Goal: Information Seeking & Learning: Find specific fact

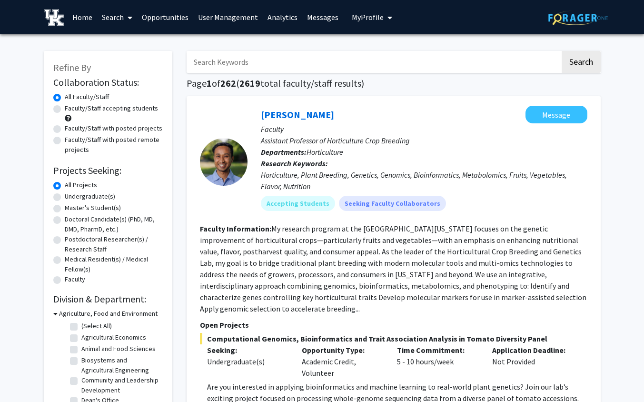
click at [119, 19] on link "Search" at bounding box center [117, 16] width 40 height 33
click at [132, 56] on span "Students" at bounding box center [126, 62] width 58 height 19
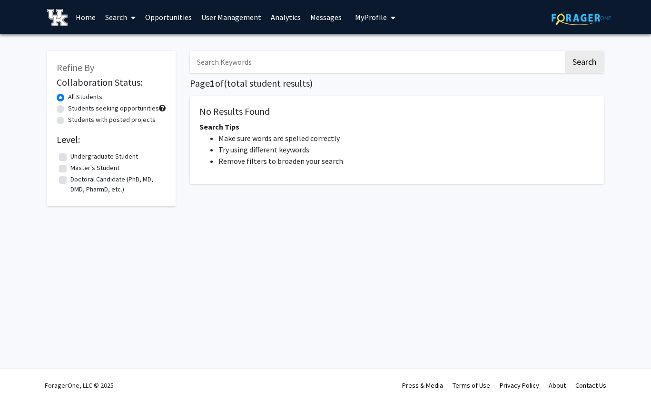
click at [253, 69] on input "Search Keywords" at bounding box center [377, 62] width 374 height 22
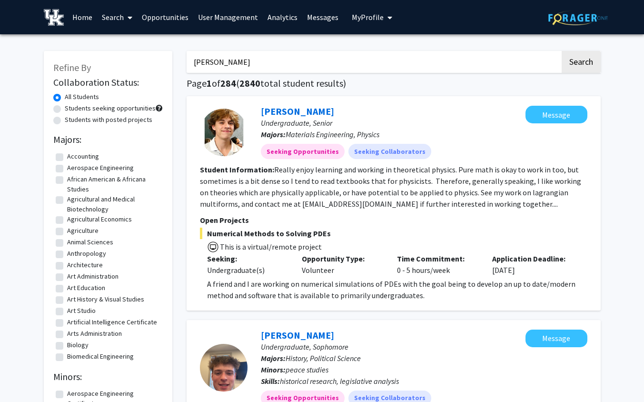
type input "[PERSON_NAME]"
click at [562, 51] on button "Search" at bounding box center [581, 62] width 39 height 22
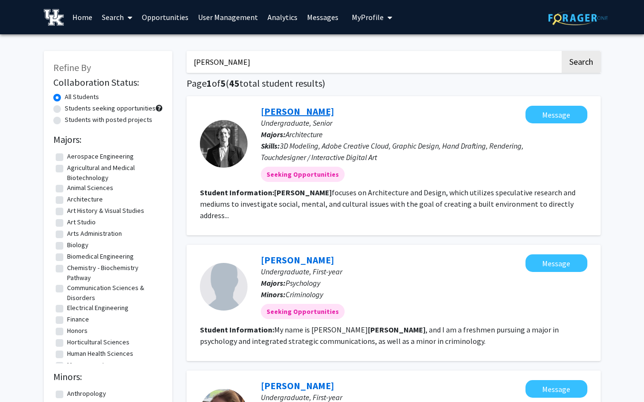
click at [302, 112] on link "[PERSON_NAME]" at bounding box center [297, 111] width 73 height 12
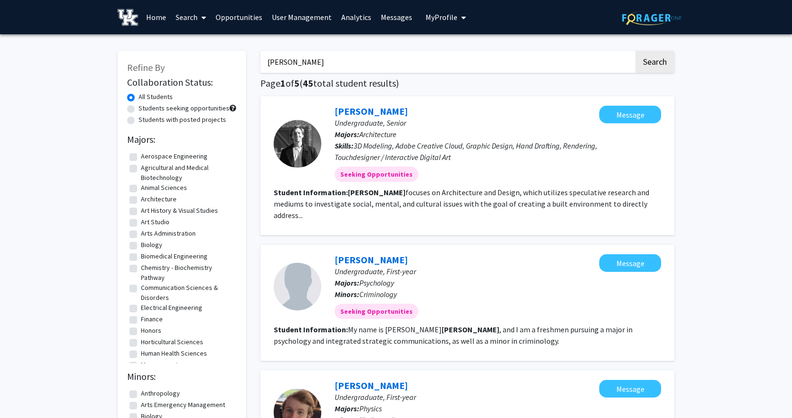
drag, startPoint x: 317, startPoint y: 61, endPoint x: 245, endPoint y: 60, distance: 72.8
paste input "[PERSON_NAME]"
click at [635, 51] on button "Search" at bounding box center [654, 62] width 39 height 22
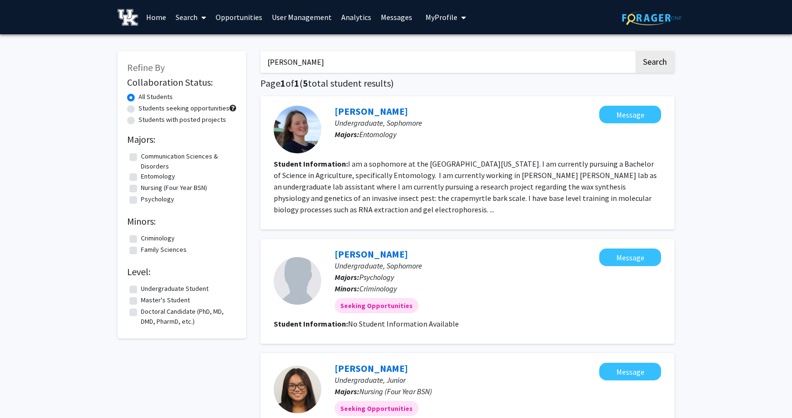
drag, startPoint x: 348, startPoint y: 55, endPoint x: 351, endPoint y: 62, distance: 8.3
click at [348, 56] on input "[PERSON_NAME]" at bounding box center [447, 62] width 374 height 22
drag, startPoint x: 349, startPoint y: 65, endPoint x: 264, endPoint y: 66, distance: 85.7
click at [264, 66] on input "[PERSON_NAME]" at bounding box center [447, 62] width 374 height 22
paste input "[PERSON_NAME]"
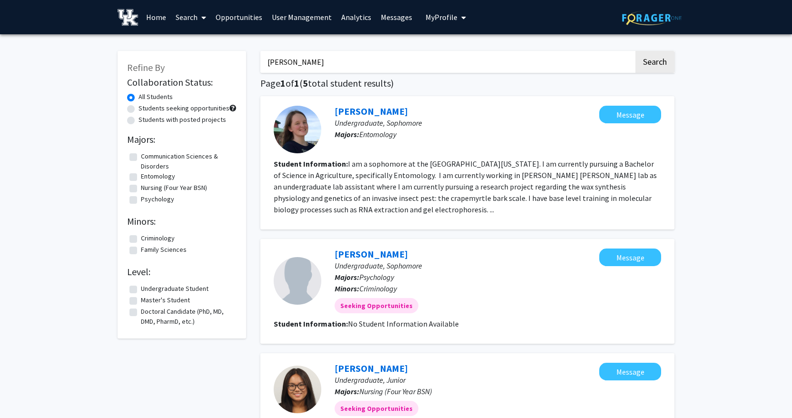
click at [635, 51] on button "Search" at bounding box center [654, 62] width 39 height 22
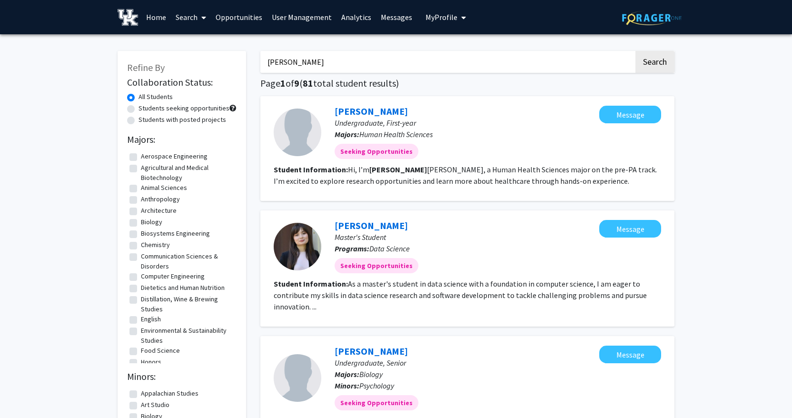
click at [294, 61] on input "[PERSON_NAME]" at bounding box center [447, 62] width 374 height 22
drag, startPoint x: 298, startPoint y: 61, endPoint x: 350, endPoint y: 61, distance: 52.4
click at [351, 61] on input "[PERSON_NAME]" at bounding box center [447, 62] width 374 height 22
click at [635, 51] on button "Search" at bounding box center [654, 62] width 39 height 22
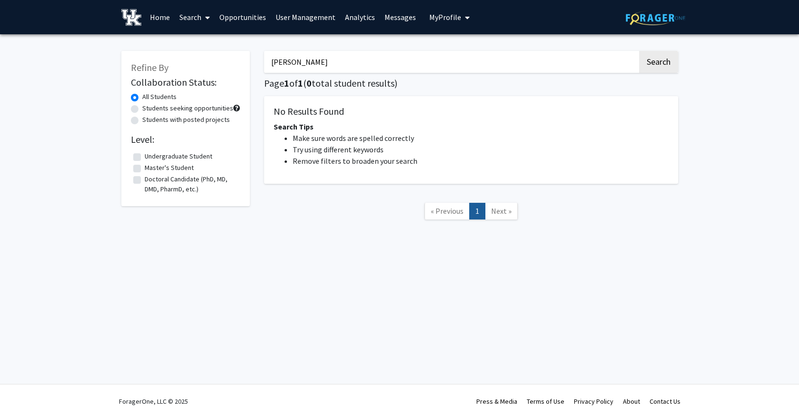
click at [327, 56] on input "[PERSON_NAME]" at bounding box center [451, 62] width 374 height 22
drag, startPoint x: 318, startPoint y: 60, endPoint x: 265, endPoint y: 64, distance: 53.4
click at [265, 64] on input "[PERSON_NAME]" at bounding box center [451, 62] width 374 height 22
paste input "dekunle Tomi"
click at [639, 51] on button "Search" at bounding box center [658, 62] width 39 height 22
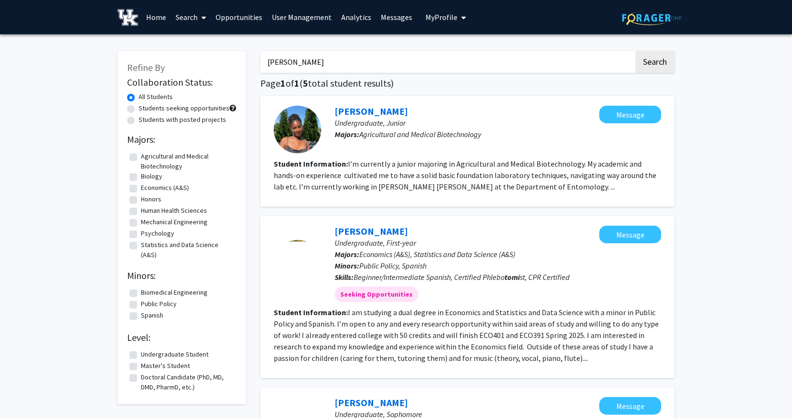
click at [635, 51] on button "Search" at bounding box center [654, 62] width 39 height 22
drag, startPoint x: 336, startPoint y: 59, endPoint x: 343, endPoint y: 67, distance: 10.8
click at [336, 60] on input "[PERSON_NAME]\" at bounding box center [447, 62] width 374 height 22
drag, startPoint x: 331, startPoint y: 64, endPoint x: 248, endPoint y: 64, distance: 82.3
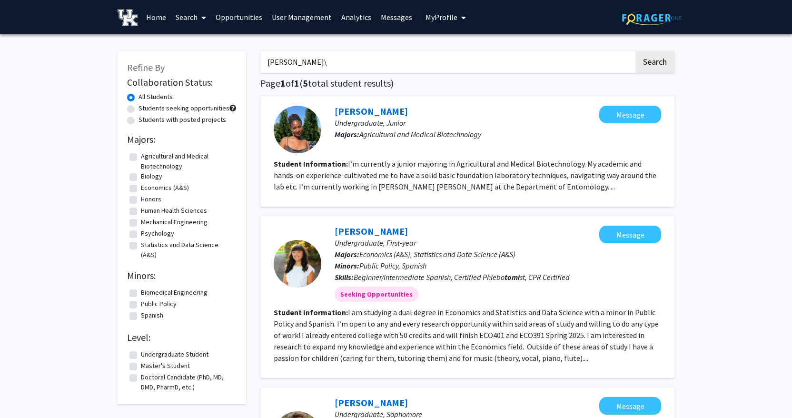
paste input "[PERSON_NAME]"
click at [635, 51] on button "Search" at bounding box center [654, 62] width 39 height 22
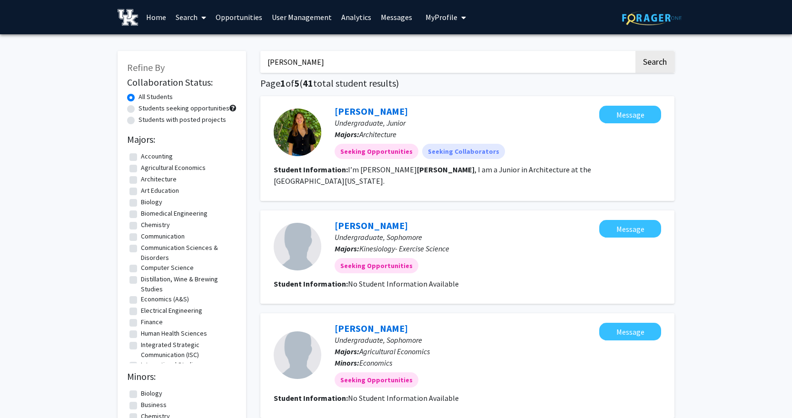
drag, startPoint x: 322, startPoint y: 59, endPoint x: 210, endPoint y: 66, distance: 112.5
click at [635, 51] on button "Search" at bounding box center [654, 62] width 39 height 22
click at [321, 62] on input "[PERSON_NAME]" at bounding box center [447, 62] width 374 height 22
click at [635, 51] on button "Search" at bounding box center [654, 62] width 39 height 22
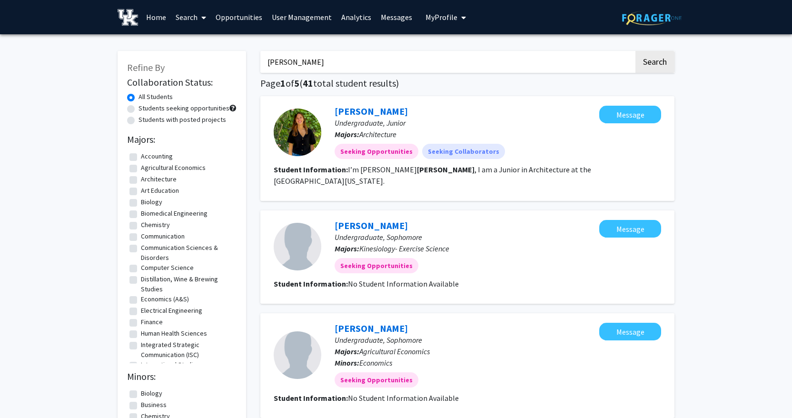
click at [322, 56] on input "[PERSON_NAME]" at bounding box center [447, 62] width 374 height 22
drag, startPoint x: 324, startPoint y: 61, endPoint x: 246, endPoint y: 65, distance: 78.2
paste input "[PERSON_NAME]"
click at [635, 51] on button "Search" at bounding box center [654, 62] width 39 height 22
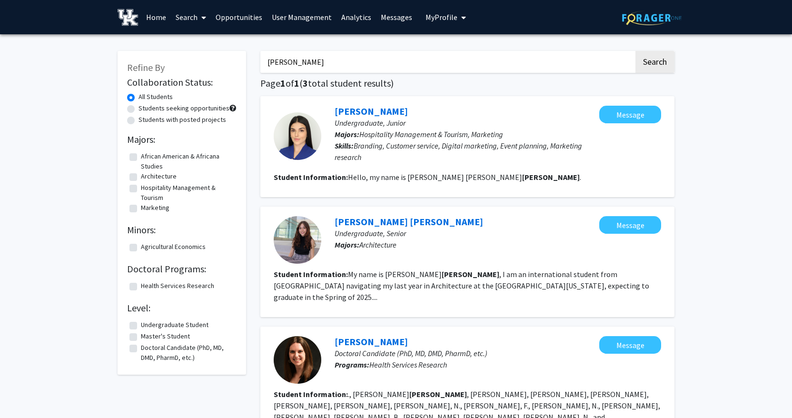
drag, startPoint x: 346, startPoint y: 60, endPoint x: 251, endPoint y: 64, distance: 94.3
click at [251, 64] on div "Refine By Collaboration Status: All Students Students seeking opportunities Stu…" at bounding box center [395, 272] width 571 height 462
paste input "enitaah"
click at [635, 51] on button "Search" at bounding box center [654, 62] width 39 height 22
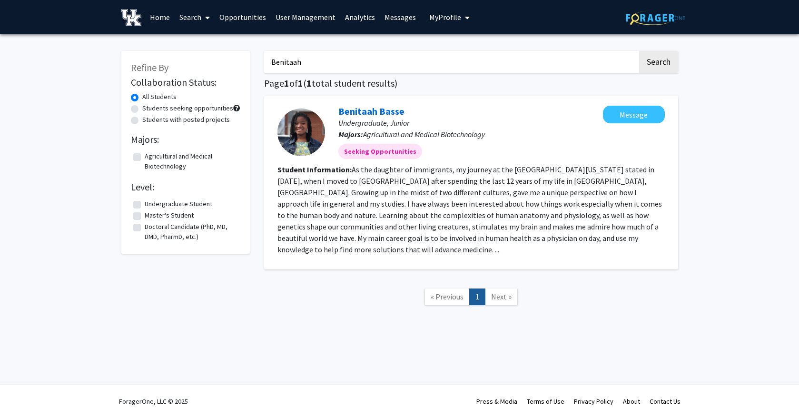
drag, startPoint x: 303, startPoint y: 64, endPoint x: 252, endPoint y: 63, distance: 50.9
click at [252, 63] on div "Refine By Collaboration Status: All Students Students seeking opportunities Stu…" at bounding box center [399, 182] width 571 height 283
paste input "oyken"
click at [639, 51] on button "Search" at bounding box center [658, 62] width 39 height 22
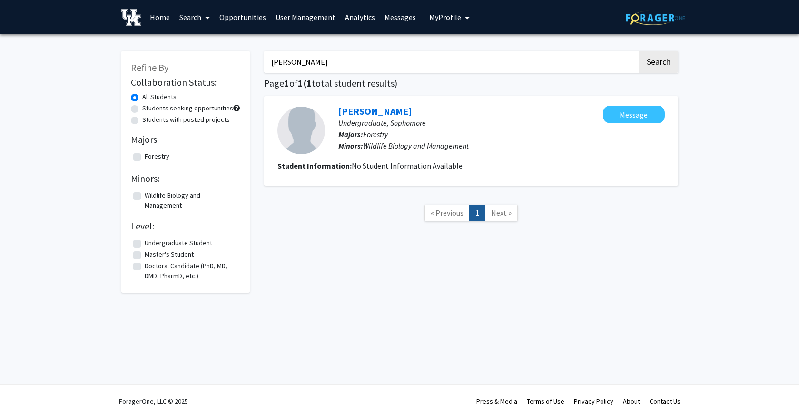
drag, startPoint x: 313, startPoint y: 61, endPoint x: 256, endPoint y: 66, distance: 56.8
click at [257, 66] on div "[PERSON_NAME] Search Page 1 of 1 ( 1 total student results) [PERSON_NAME] Under…" at bounding box center [471, 166] width 428 height 251
paste input "[PERSON_NAME]"
click at [639, 51] on button "Search" at bounding box center [658, 62] width 39 height 22
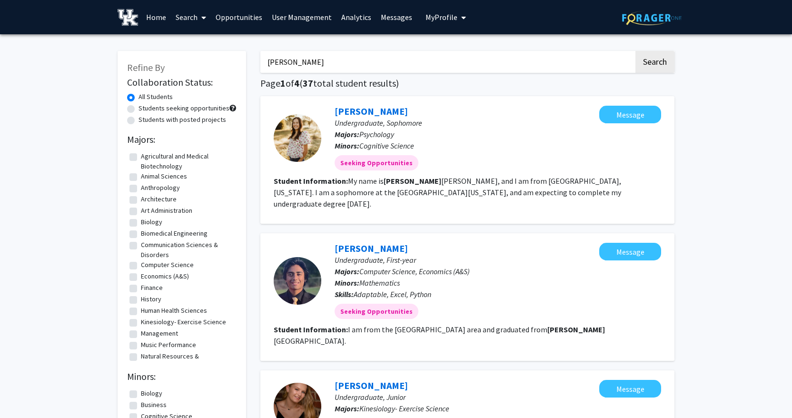
click at [304, 61] on input "[PERSON_NAME]" at bounding box center [447, 62] width 374 height 22
click at [635, 51] on button "Search" at bounding box center [654, 62] width 39 height 22
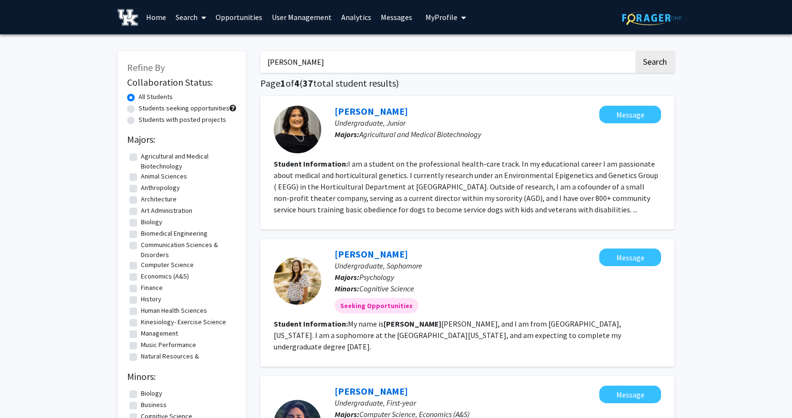
drag, startPoint x: 334, startPoint y: 63, endPoint x: 213, endPoint y: 64, distance: 120.4
paste input "[PERSON_NAME]"
click at [635, 51] on button "Search" at bounding box center [654, 62] width 39 height 22
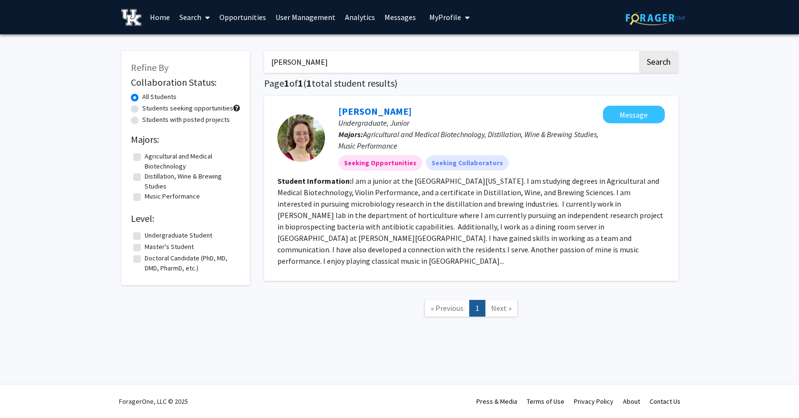
drag, startPoint x: 331, startPoint y: 60, endPoint x: 229, endPoint y: 69, distance: 101.7
click at [229, 69] on div "Refine By Collaboration Status: All Students Students seeking opportunities Stu…" at bounding box center [399, 188] width 571 height 295
paste input "lore"
click at [639, 51] on button "Search" at bounding box center [658, 62] width 39 height 22
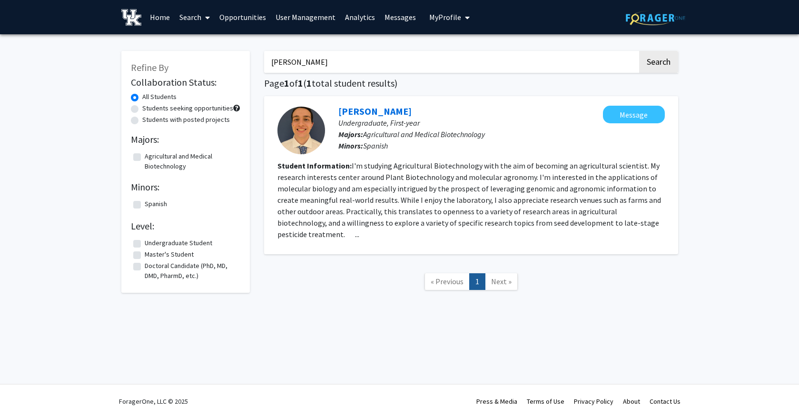
drag, startPoint x: 293, startPoint y: 62, endPoint x: 250, endPoint y: 60, distance: 42.9
click at [250, 60] on div "Refine By Collaboration Status: All Students Students seeking opportunities Stu…" at bounding box center [399, 175] width 571 height 268
paste input "obb [PERSON_NAME]"
click at [297, 60] on input "[PERSON_NAME]" at bounding box center [451, 62] width 374 height 22
click at [639, 51] on button "Search" at bounding box center [658, 62] width 39 height 22
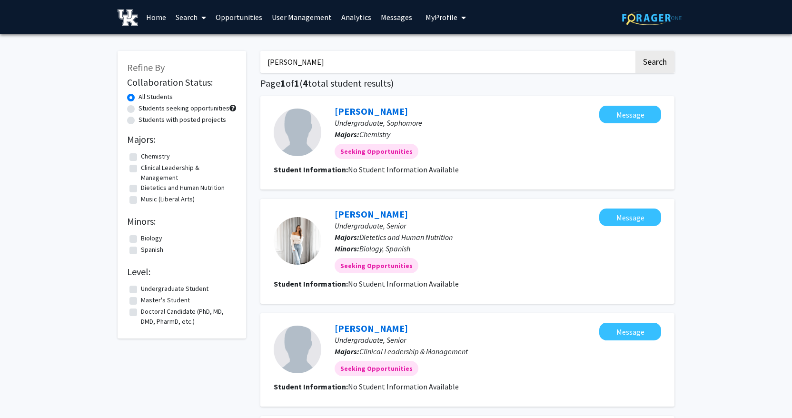
drag, startPoint x: 317, startPoint y: 62, endPoint x: 196, endPoint y: 69, distance: 121.1
click at [196, 69] on div "Refine By Collaboration Status: All Students Students seeking opportunities Stu…" at bounding box center [395, 299] width 571 height 517
paste input "Croudep"
click at [635, 51] on button "Search" at bounding box center [654, 62] width 39 height 22
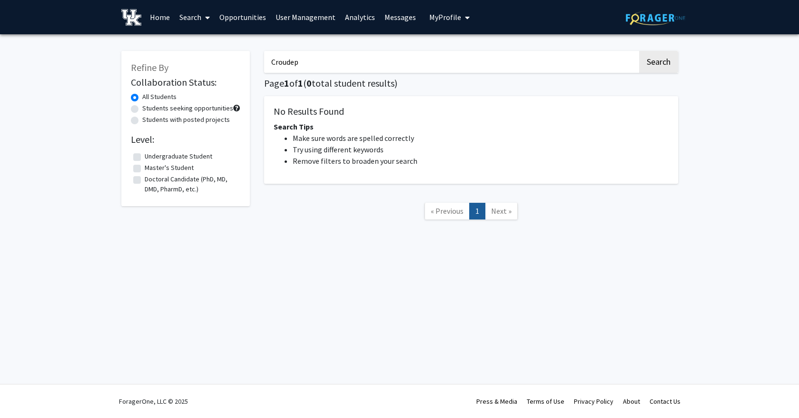
drag, startPoint x: 320, startPoint y: 63, endPoint x: 209, endPoint y: 64, distance: 110.4
click at [209, 64] on div "Refine By Collaboration Status: All Students Students seeking opportunities Stu…" at bounding box center [399, 140] width 571 height 198
click at [639, 51] on button "Search" at bounding box center [658, 62] width 39 height 22
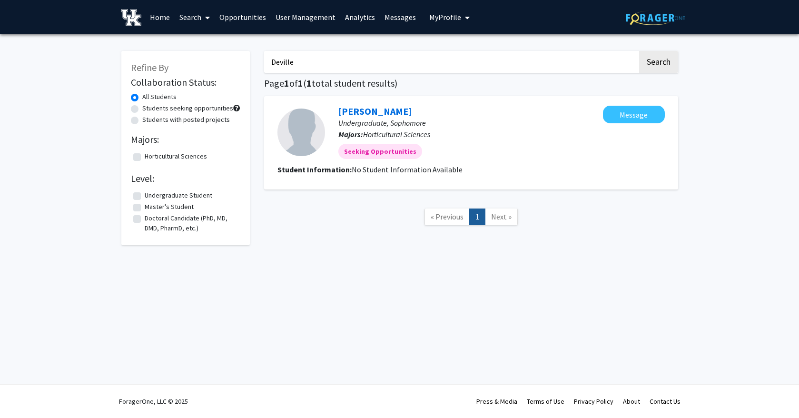
drag, startPoint x: 305, startPoint y: 61, endPoint x: 187, endPoint y: 61, distance: 117.6
click at [187, 61] on div "Refine By Collaboration Status: All Students Students seeking opportunities Stu…" at bounding box center [399, 143] width 571 height 204
click at [639, 51] on button "Search" at bounding box center [658, 62] width 39 height 22
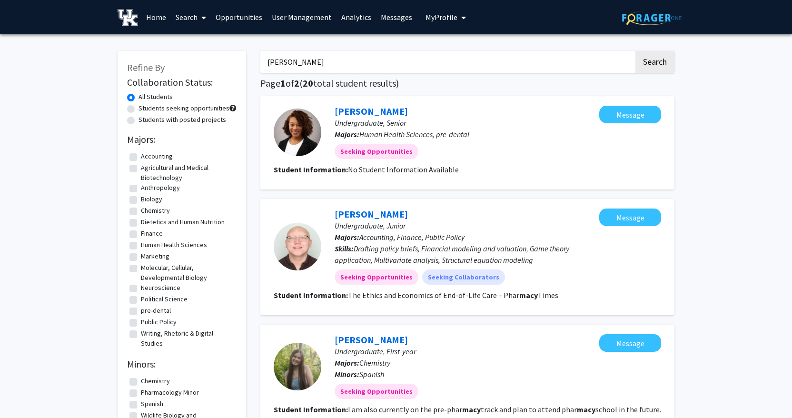
drag, startPoint x: 319, startPoint y: 60, endPoint x: 258, endPoint y: 59, distance: 61.0
paste input "Fukushige"
click at [635, 51] on button "Search" at bounding box center [654, 62] width 39 height 22
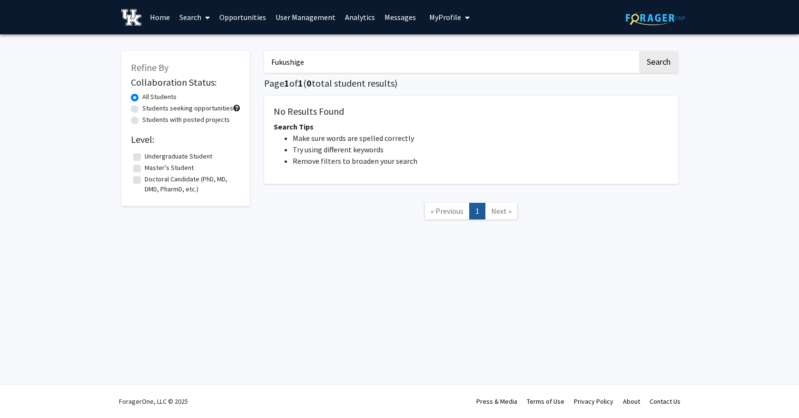
drag, startPoint x: 313, startPoint y: 62, endPoint x: 234, endPoint y: 63, distance: 79.0
click at [234, 63] on div "Refine By Collaboration Status: All Students Students seeking opportunities Stu…" at bounding box center [399, 140] width 571 height 198
paste input "[PERSON_NAME]"
click at [639, 51] on button "Search" at bounding box center [658, 62] width 39 height 22
drag, startPoint x: 295, startPoint y: 62, endPoint x: 251, endPoint y: 64, distance: 43.4
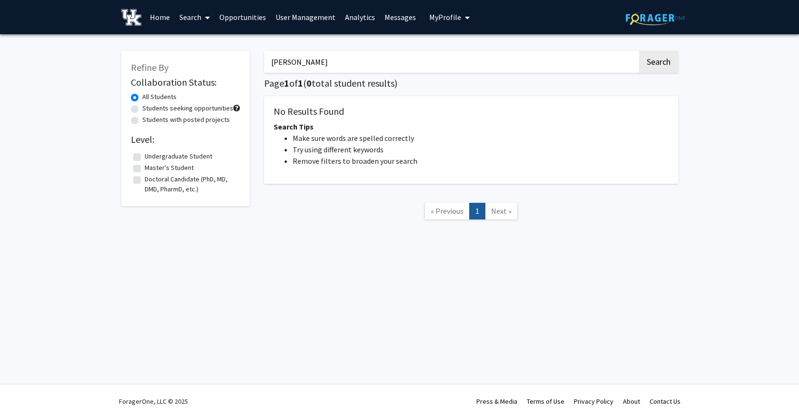
click at [250, 64] on div "Refine By Collaboration Status: All Students Students seeking opportunities Stu…" at bounding box center [399, 140] width 571 height 198
click at [639, 51] on button "Search" at bounding box center [658, 62] width 39 height 22
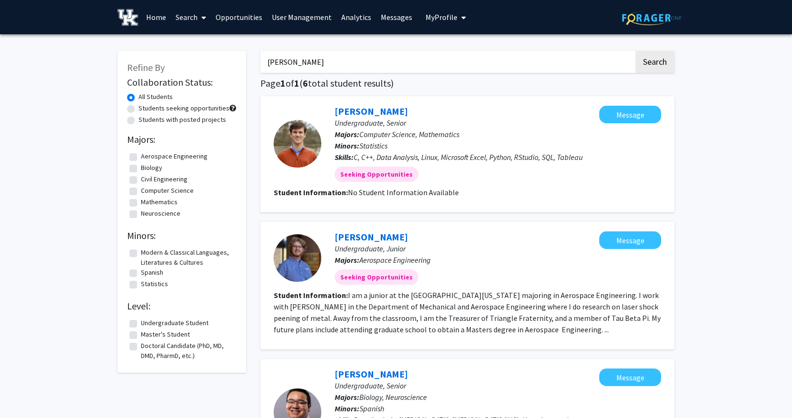
click at [322, 62] on input "[PERSON_NAME]" at bounding box center [447, 62] width 374 height 22
click at [635, 51] on button "Search" at bounding box center [654, 62] width 39 height 22
click at [322, 62] on input "[PERSON_NAME] [PERSON_NAME]" at bounding box center [447, 62] width 374 height 22
drag, startPoint x: 280, startPoint y: 66, endPoint x: 260, endPoint y: 60, distance: 20.8
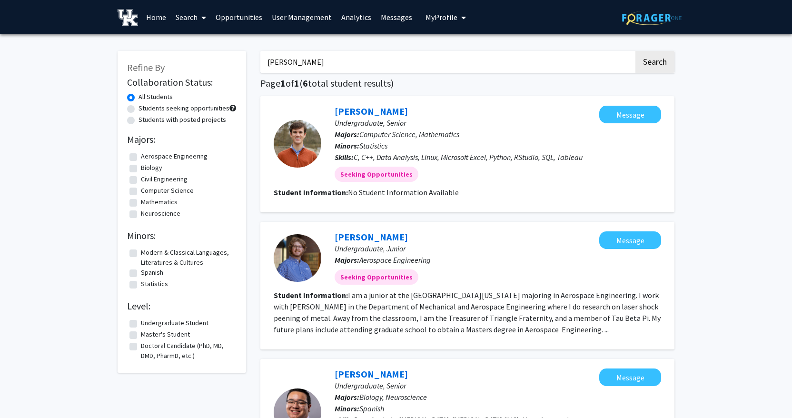
click at [635, 51] on button "Search" at bounding box center [654, 62] width 39 height 22
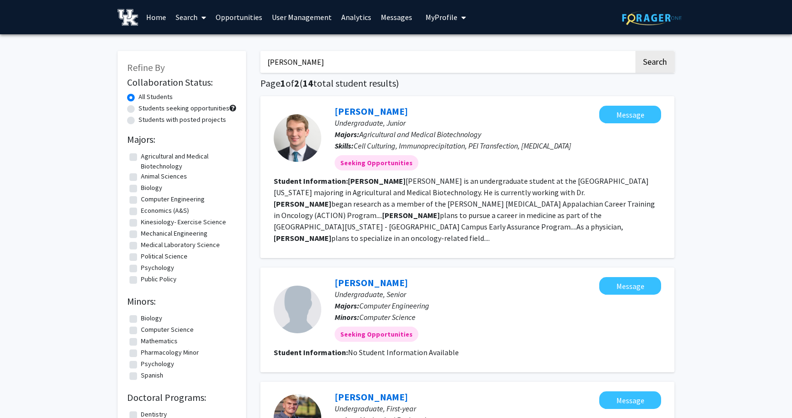
drag, startPoint x: 331, startPoint y: 60, endPoint x: 166, endPoint y: 59, distance: 165.6
click at [635, 51] on button "Search" at bounding box center [654, 62] width 39 height 22
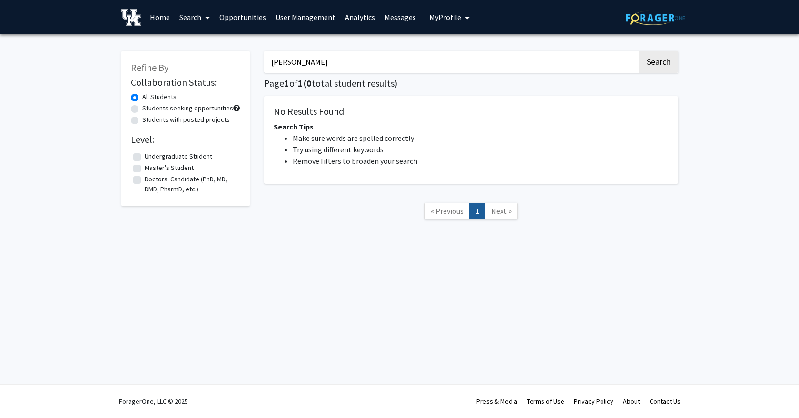
drag, startPoint x: 298, startPoint y: 62, endPoint x: 238, endPoint y: 60, distance: 60.0
click at [238, 60] on div "Refine By Collaboration Status: All Students Students seeking opportunities Stu…" at bounding box center [399, 140] width 571 height 198
type input "[GEOGRAPHIC_DATA]"
click at [639, 51] on button "Search" at bounding box center [658, 62] width 39 height 22
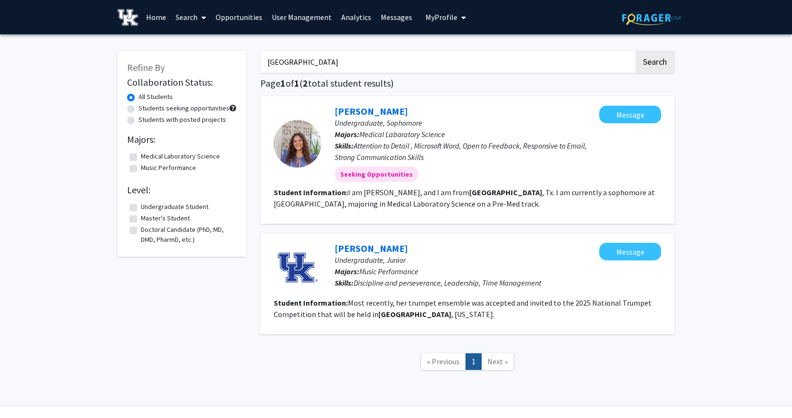
drag, startPoint x: 296, startPoint y: 60, endPoint x: 252, endPoint y: 59, distance: 44.3
click at [252, 59] on div "Refine By Collaboration Status: All Students Students seeking opportunities Stu…" at bounding box center [395, 215] width 571 height 348
click at [635, 51] on button "Search" at bounding box center [654, 62] width 39 height 22
drag, startPoint x: 323, startPoint y: 63, endPoint x: 109, endPoint y: 69, distance: 213.8
click at [108, 69] on div "Refine By Collaboration Status: All Students Students seeking opportunities Stu…" at bounding box center [396, 222] width 792 height 377
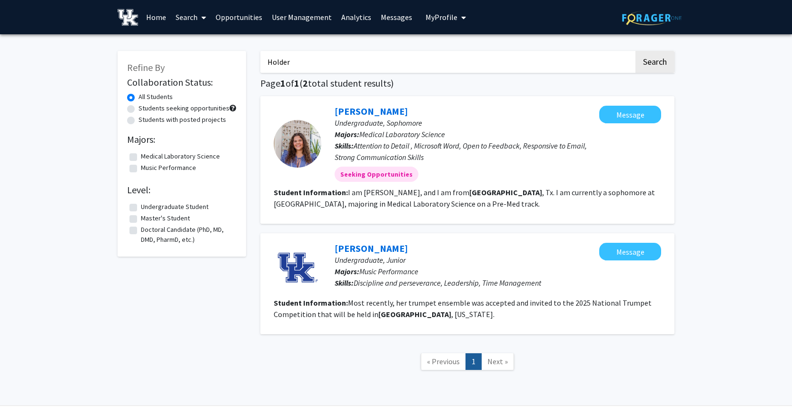
type input "Holder"
click at [635, 51] on button "Search" at bounding box center [654, 62] width 39 height 22
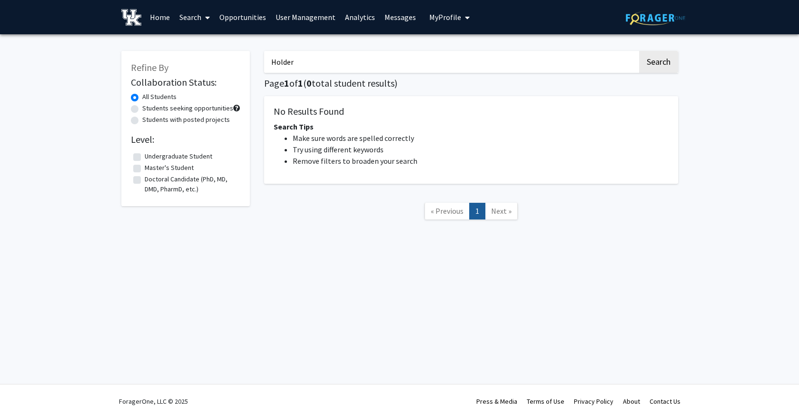
click at [204, 17] on span at bounding box center [205, 17] width 9 height 33
click at [201, 65] on span "Students" at bounding box center [204, 62] width 58 height 19
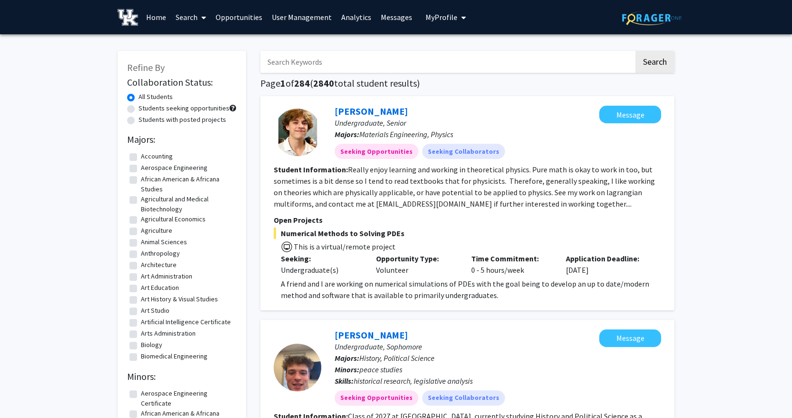
click at [287, 62] on input "Search Keywords" at bounding box center [447, 62] width 374 height 22
click at [635, 51] on button "Search" at bounding box center [654, 62] width 39 height 22
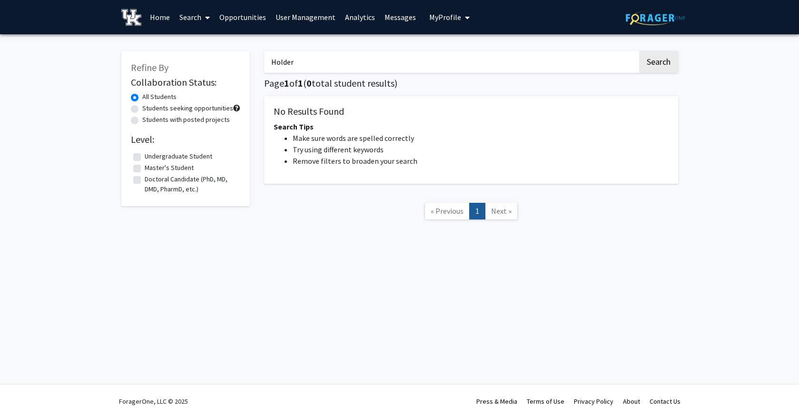
drag, startPoint x: 302, startPoint y: 60, endPoint x: 227, endPoint y: 55, distance: 75.9
click at [227, 55] on div "Refine By Collaboration Status: All Students Students seeking opportunities Stu…" at bounding box center [399, 140] width 571 height 198
type input "[PERSON_NAME]"
click at [639, 51] on button "Search" at bounding box center [658, 62] width 39 height 22
drag, startPoint x: 0, startPoint y: 0, endPoint x: 296, endPoint y: 60, distance: 302.1
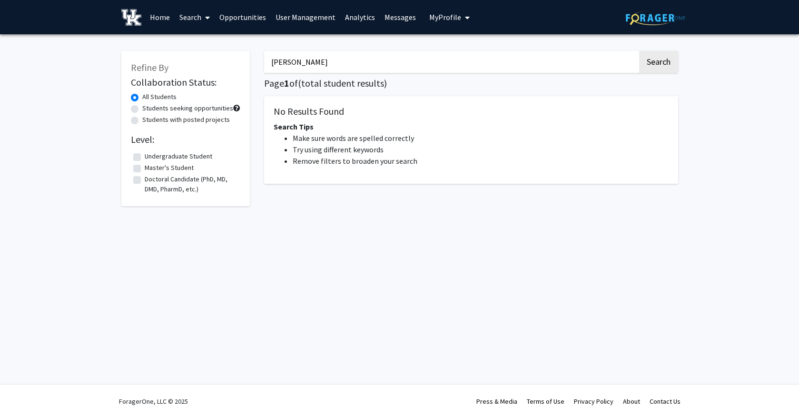
click at [296, 60] on input "[PERSON_NAME]" at bounding box center [451, 62] width 374 height 22
drag, startPoint x: 306, startPoint y: 60, endPoint x: 225, endPoint y: 58, distance: 81.0
click at [225, 58] on div "Refine By Collaboration Status: All Students Students seeking opportunities Stu…" at bounding box center [399, 140] width 571 height 198
click at [639, 51] on button "Search" at bounding box center [658, 62] width 39 height 22
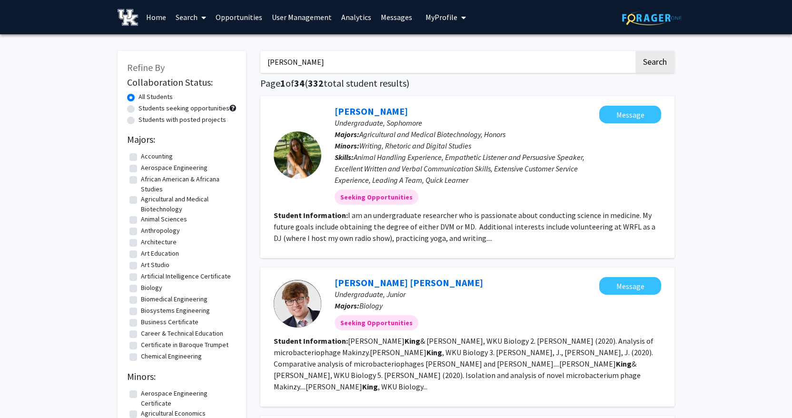
drag, startPoint x: 322, startPoint y: 68, endPoint x: 241, endPoint y: 62, distance: 80.6
click at [635, 51] on button "Search" at bounding box center [654, 62] width 39 height 22
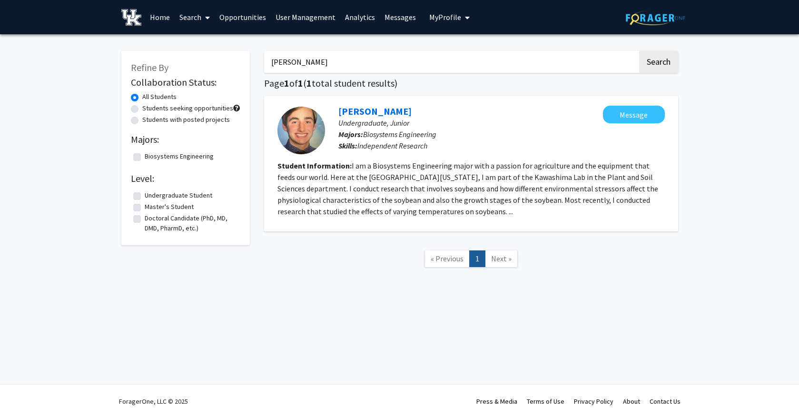
drag, startPoint x: 321, startPoint y: 67, endPoint x: 214, endPoint y: 67, distance: 107.1
click at [214, 67] on div "Refine By Collaboration Status: All Students Students seeking opportunities Stu…" at bounding box center [399, 163] width 571 height 245
click at [639, 51] on button "Search" at bounding box center [658, 62] width 39 height 22
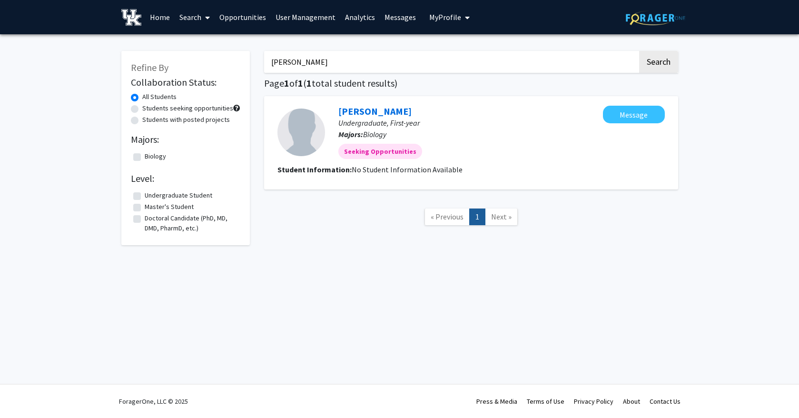
drag, startPoint x: 181, startPoint y: 66, endPoint x: 162, endPoint y: 69, distance: 18.7
click at [162, 69] on div "Refine By Collaboration Status: All Students Students seeking opportunities Stu…" at bounding box center [399, 143] width 571 height 204
click at [639, 51] on button "Search" at bounding box center [658, 62] width 39 height 22
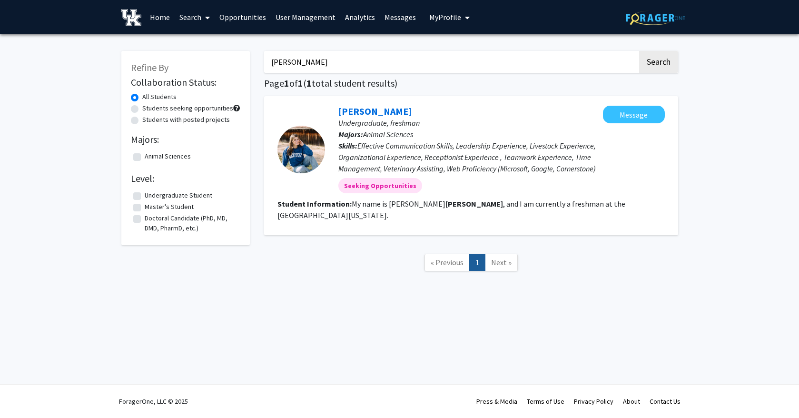
drag, startPoint x: 305, startPoint y: 60, endPoint x: 250, endPoint y: 61, distance: 54.8
click at [250, 61] on div "Refine By Collaboration Status: All Students Students seeking opportunities Stu…" at bounding box center [399, 165] width 571 height 249
paste input "McLarney"
click at [639, 51] on button "Search" at bounding box center [658, 62] width 39 height 22
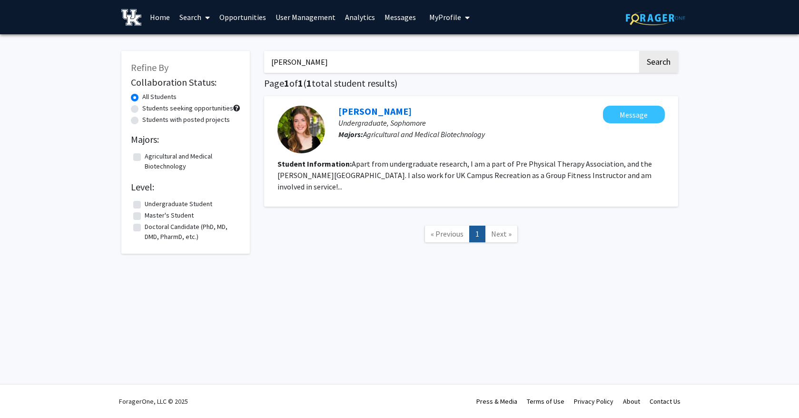
drag, startPoint x: 317, startPoint y: 61, endPoint x: 213, endPoint y: 54, distance: 104.0
click at [213, 54] on div "Refine By Collaboration Status: All Students Students seeking opportunities Stu…" at bounding box center [399, 151] width 571 height 220
paste input "ughlin"
click at [639, 51] on button "Search" at bounding box center [658, 62] width 39 height 22
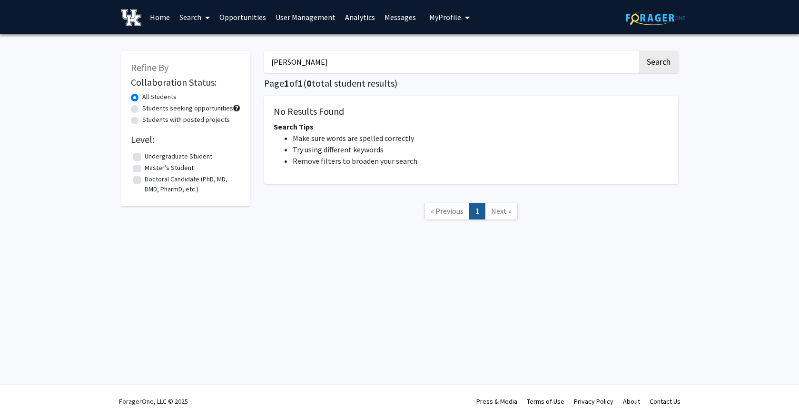
drag, startPoint x: 314, startPoint y: 52, endPoint x: 316, endPoint y: 58, distance: 6.0
click at [314, 56] on input "McLaughlin" at bounding box center [451, 62] width 374 height 22
drag, startPoint x: 317, startPoint y: 61, endPoint x: 236, endPoint y: 63, distance: 81.4
click at [236, 63] on div "Refine By Collaboration Status: All Students Students seeking opportunities Stu…" at bounding box center [399, 140] width 571 height 198
click at [639, 51] on button "Search" at bounding box center [658, 62] width 39 height 22
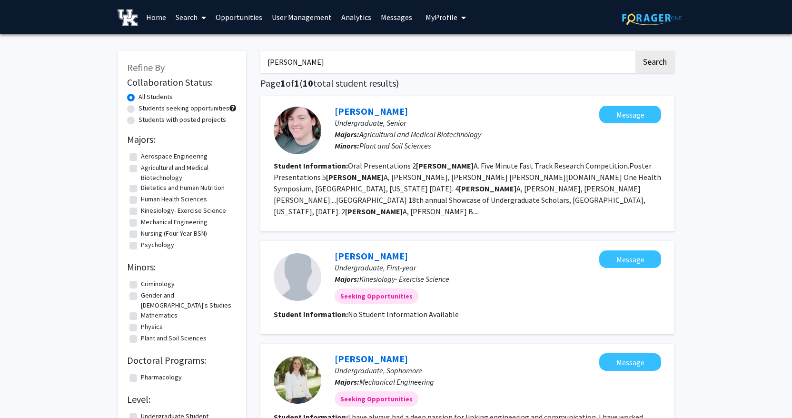
drag, startPoint x: 340, startPoint y: 62, endPoint x: 125, endPoint y: 61, distance: 214.7
paste input "Rianna"
click at [635, 51] on button "Search" at bounding box center [654, 62] width 39 height 22
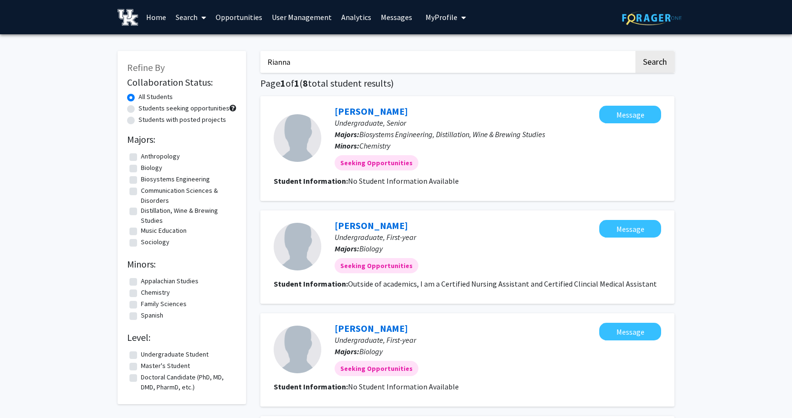
drag, startPoint x: 302, startPoint y: 61, endPoint x: 239, endPoint y: 63, distance: 62.8
click at [635, 51] on button "Search" at bounding box center [654, 62] width 39 height 22
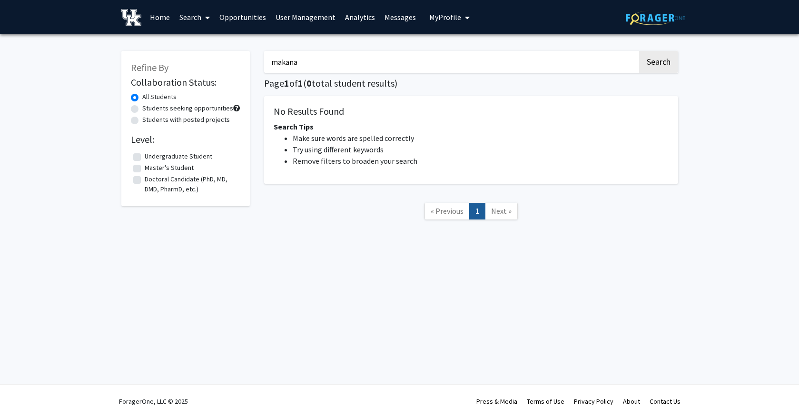
drag, startPoint x: 305, startPoint y: 67, endPoint x: 219, endPoint y: 64, distance: 85.7
click at [219, 64] on div "Refine By Collaboration Status: All Students Students seeking opportunities Stu…" at bounding box center [399, 140] width 571 height 198
click at [639, 51] on button "Search" at bounding box center [658, 62] width 39 height 22
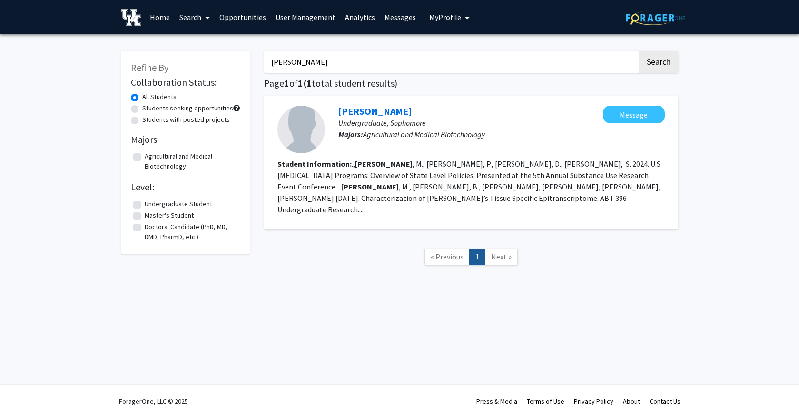
drag, startPoint x: 329, startPoint y: 61, endPoint x: 241, endPoint y: 68, distance: 87.8
click at [241, 68] on div "Refine By Collaboration Status: All Students Students seeking opportunities Stu…" at bounding box center [399, 162] width 571 height 243
paste input "Rausc"
click at [639, 51] on button "Search" at bounding box center [658, 62] width 39 height 22
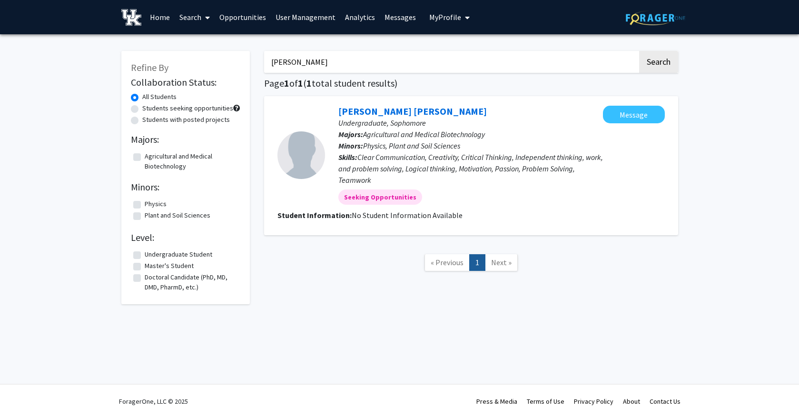
drag, startPoint x: 243, startPoint y: 65, endPoint x: 208, endPoint y: 66, distance: 35.7
click at [208, 66] on div "Refine By Collaboration Status: All Students Students seeking opportunities Stu…" at bounding box center [399, 172] width 571 height 263
paste input "itchey"
click at [639, 51] on button "Search" at bounding box center [658, 62] width 39 height 22
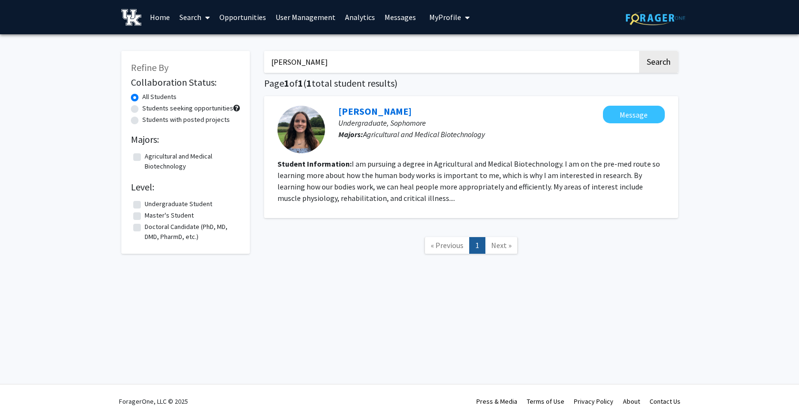
drag, startPoint x: 297, startPoint y: 63, endPoint x: 244, endPoint y: 62, distance: 53.3
click at [244, 62] on div "Refine By Collaboration Status: All Students Students seeking opportunities Stu…" at bounding box center [399, 157] width 571 height 232
paste input "oth"
click at [639, 51] on button "Search" at bounding box center [658, 62] width 39 height 22
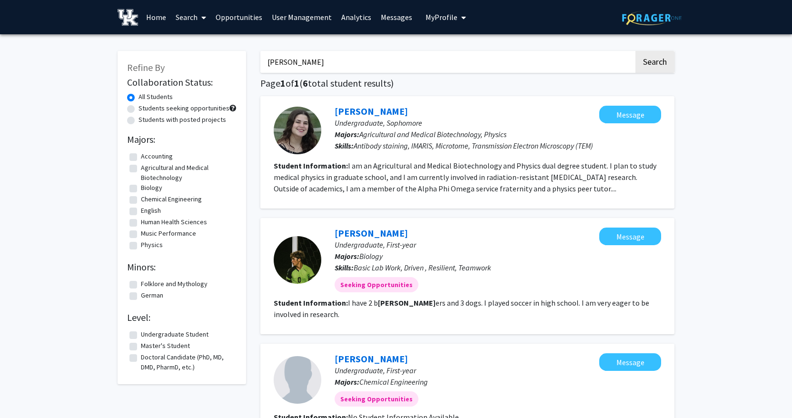
drag, startPoint x: 311, startPoint y: 65, endPoint x: 197, endPoint y: 60, distance: 114.3
paste input "Staykov"
click at [635, 51] on button "Search" at bounding box center [654, 62] width 39 height 22
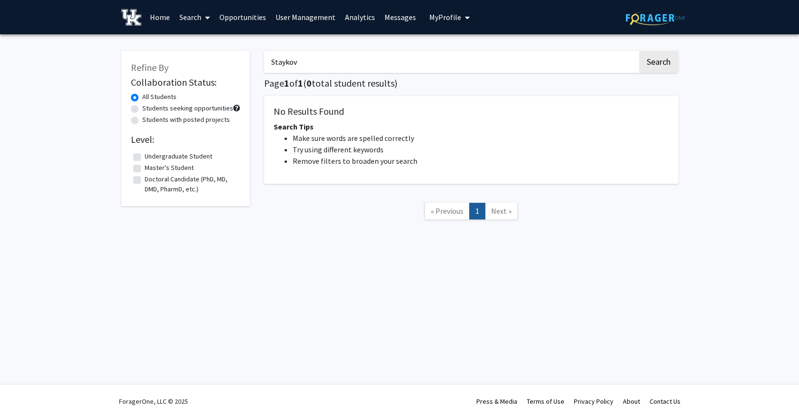
drag, startPoint x: 303, startPoint y: 63, endPoint x: 251, endPoint y: 66, distance: 52.5
click at [251, 66] on div "Refine By Collaboration Status: All Students Students seeking opportunities Stu…" at bounding box center [399, 140] width 571 height 198
paste input "iles"
click at [639, 51] on button "Search" at bounding box center [658, 62] width 39 height 22
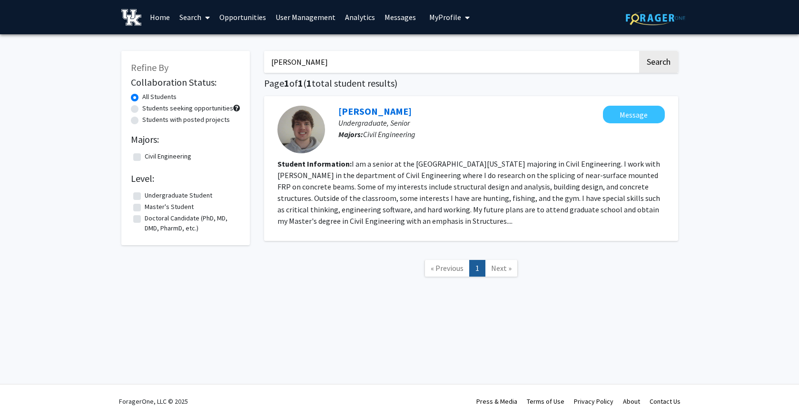
drag, startPoint x: 307, startPoint y: 62, endPoint x: 264, endPoint y: 63, distance: 43.3
click at [264, 63] on input "Stiles" at bounding box center [451, 62] width 374 height 22
paste input "out"
click at [639, 51] on button "Search" at bounding box center [658, 62] width 39 height 22
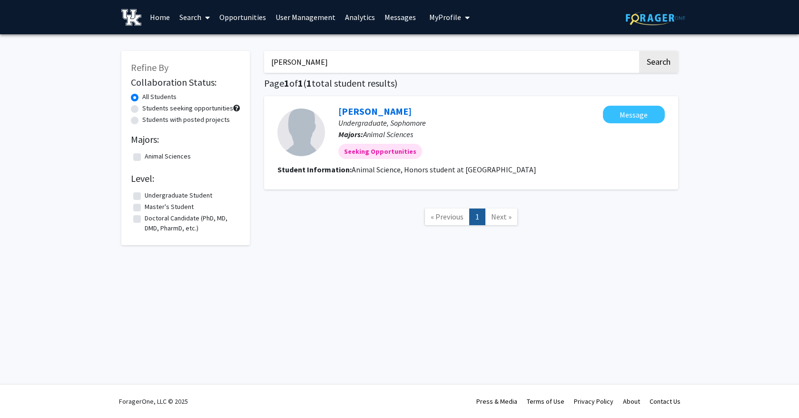
drag, startPoint x: 256, startPoint y: 61, endPoint x: 227, endPoint y: 61, distance: 29.0
click at [227, 61] on div "Refine By Collaboration Status: All Students Students seeking opportunities Stu…" at bounding box center [399, 143] width 571 height 204
paste input "ver"
click at [639, 51] on button "Search" at bounding box center [658, 62] width 39 height 22
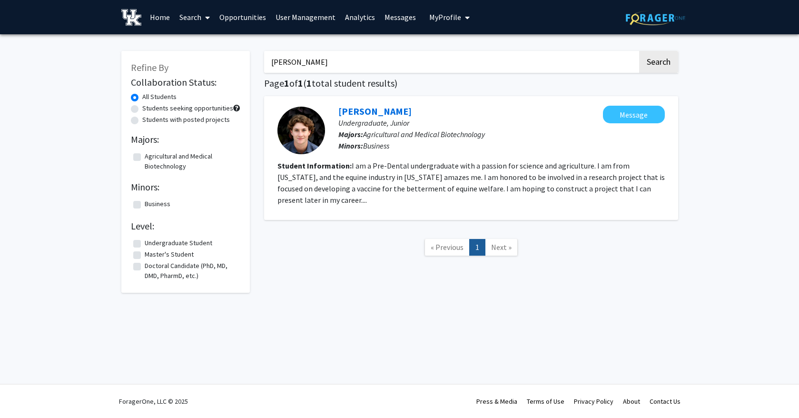
drag, startPoint x: 307, startPoint y: 63, endPoint x: 208, endPoint y: 69, distance: 98.7
click at [208, 69] on div "Refine By Collaboration Status: All Students Students seeking opportunities Stu…" at bounding box center [399, 166] width 571 height 251
paste input "Wirasakti"
click at [639, 51] on button "Search" at bounding box center [658, 62] width 39 height 22
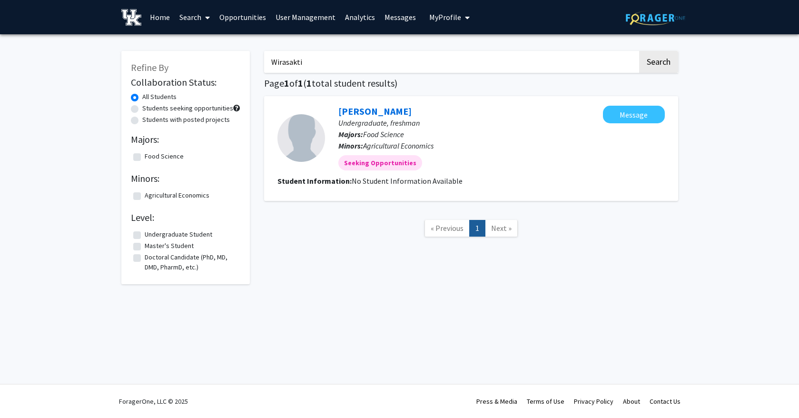
drag, startPoint x: 315, startPoint y: 62, endPoint x: 189, endPoint y: 67, distance: 125.7
click at [189, 67] on div "Refine By Collaboration Status: All Students Students seeking opportunities Stu…" at bounding box center [399, 162] width 571 height 243
paste input "lbers"
click at [639, 51] on button "Search" at bounding box center [658, 62] width 39 height 22
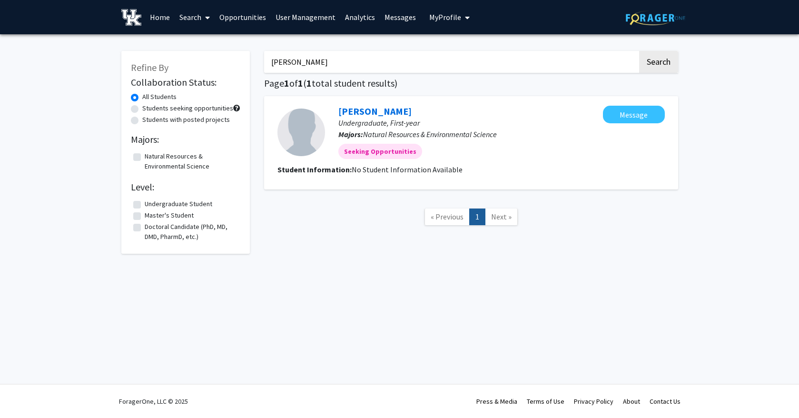
drag, startPoint x: 308, startPoint y: 67, endPoint x: 265, endPoint y: 62, distance: 43.1
click at [265, 62] on input "Wilbers" at bounding box center [451, 62] width 374 height 22
click at [639, 51] on button "Search" at bounding box center [658, 62] width 39 height 22
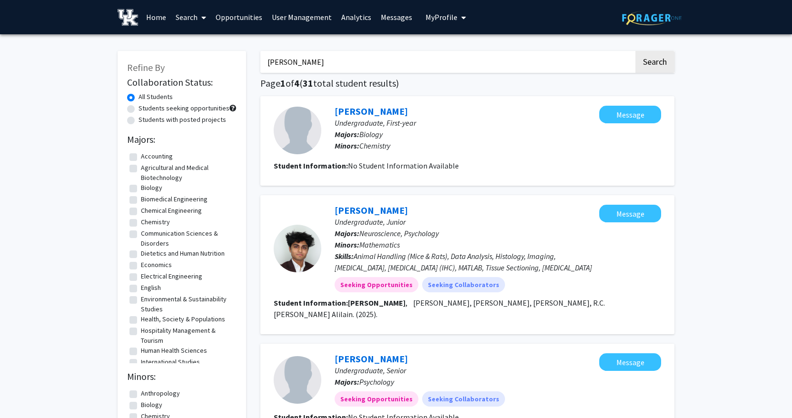
drag, startPoint x: 321, startPoint y: 63, endPoint x: 45, endPoint y: 62, distance: 275.6
click at [635, 51] on button "Search" at bounding box center [654, 62] width 39 height 22
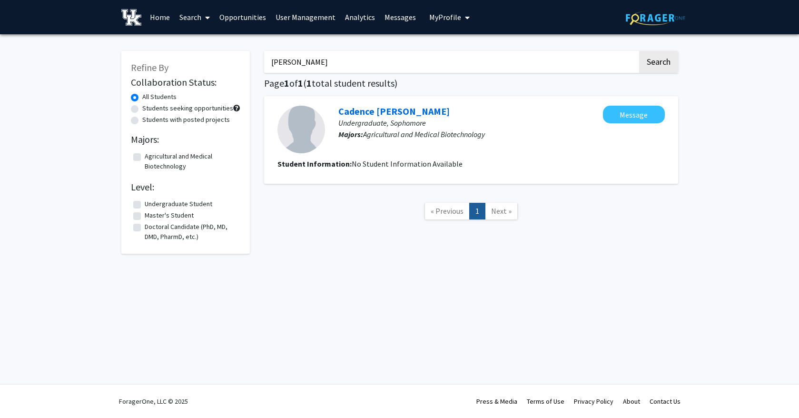
drag, startPoint x: 312, startPoint y: 58, endPoint x: 200, endPoint y: 62, distance: 111.9
click at [200, 62] on div "Refine By Collaboration Status: All Students Students seeking opportunities Stu…" at bounding box center [399, 147] width 571 height 212
type input "v"
paste input "Villafana"
click at [639, 51] on button "Search" at bounding box center [658, 62] width 39 height 22
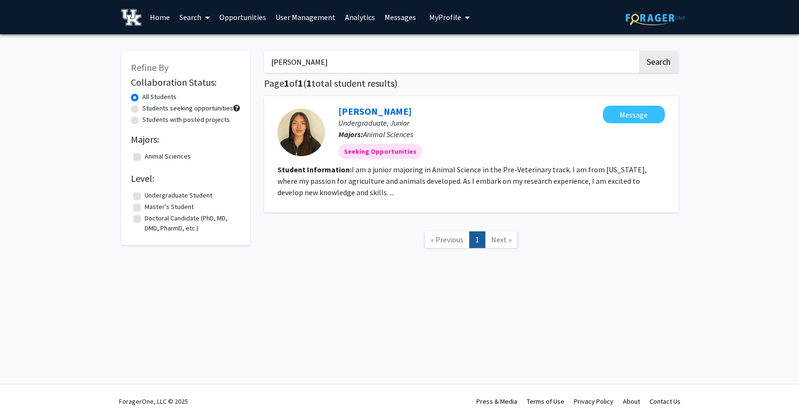
drag, startPoint x: 315, startPoint y: 55, endPoint x: 250, endPoint y: 57, distance: 64.3
click at [250, 58] on div "Refine By Collaboration Status: All Students Students seeking opportunities Stu…" at bounding box center [399, 154] width 571 height 226
click at [639, 51] on button "Search" at bounding box center [658, 62] width 39 height 22
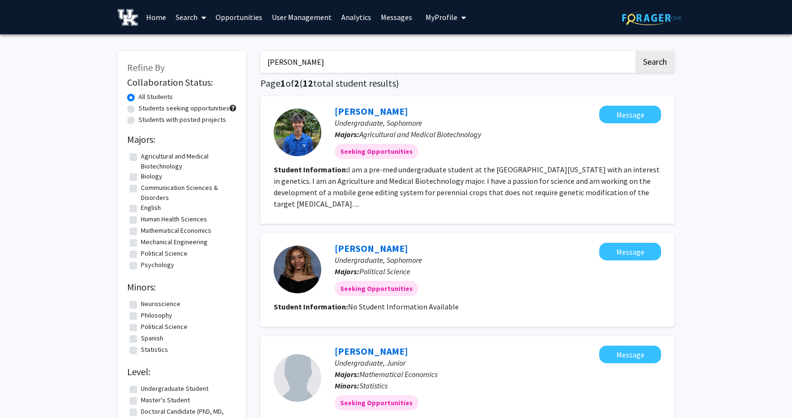
drag, startPoint x: 327, startPoint y: 59, endPoint x: 229, endPoint y: 58, distance: 98.5
type input "emily speaker"
click at [635, 51] on button "Search" at bounding box center [654, 62] width 39 height 22
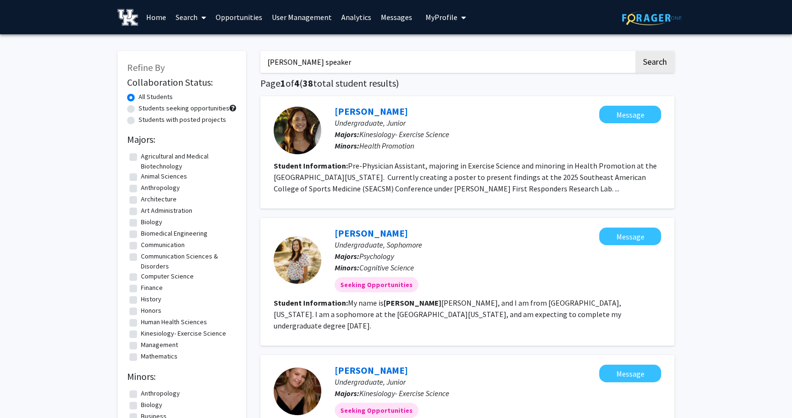
drag, startPoint x: 327, startPoint y: 59, endPoint x: 261, endPoint y: 64, distance: 65.9
click at [261, 64] on input "emily speaker" at bounding box center [447, 62] width 374 height 22
click at [198, 15] on link "Search" at bounding box center [191, 16] width 40 height 33
click at [198, 44] on span "Faculty/Staff" at bounding box center [206, 43] width 70 height 19
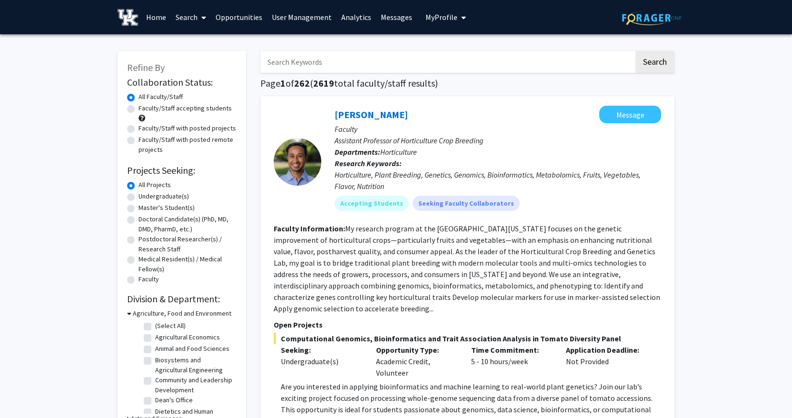
click at [315, 59] on input "Search Keywords" at bounding box center [447, 62] width 374 height 22
type input "mark abel"
click at [635, 51] on button "Search" at bounding box center [654, 62] width 39 height 22
